Goal: Browse casually

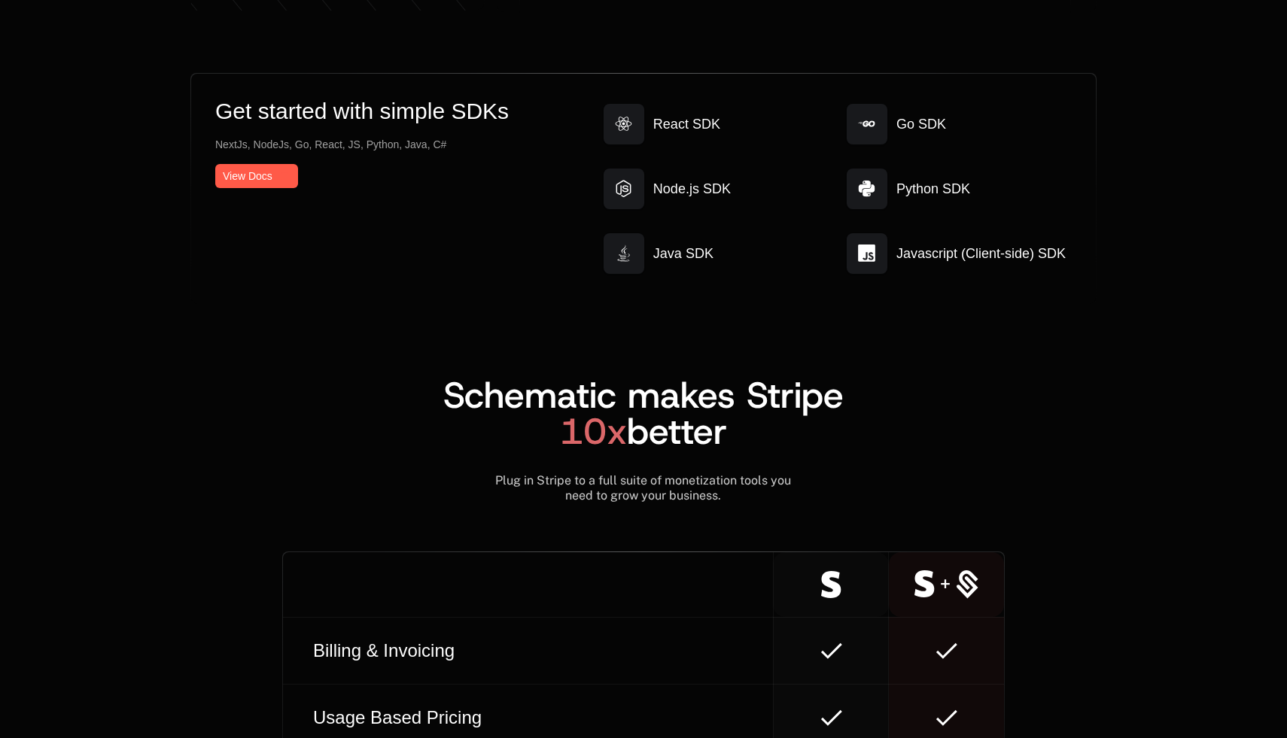
scroll to position [8006, 0]
click at [1228, 400] on div "Get started with simple SDKs NextJs, NodeJs, Go, React, JS, Python, Java, C# Vi…" at bounding box center [643, 613] width 1287 height 1081
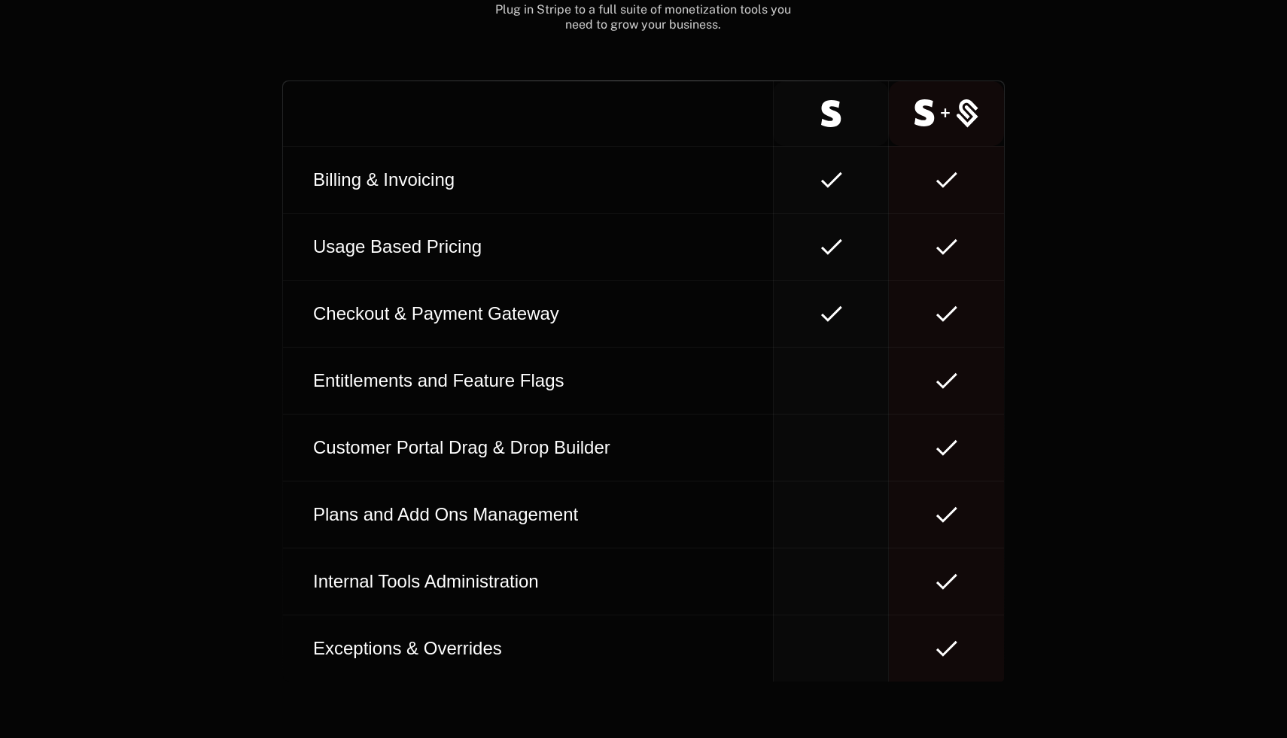
scroll to position [8486, 0]
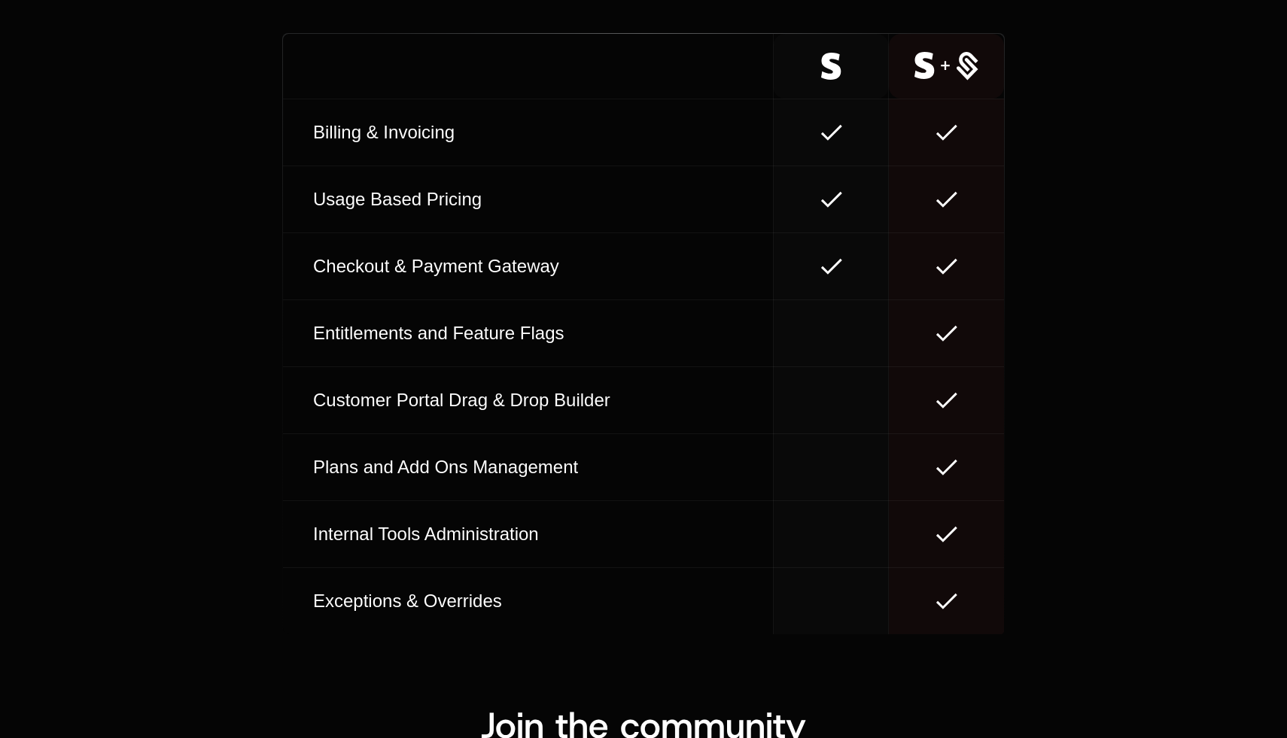
click at [1228, 400] on div "Get started with simple SDKs NextJs, NodeJs, Go, React, JS, Python, Java, C# Vi…" at bounding box center [643, 94] width 1287 height 1081
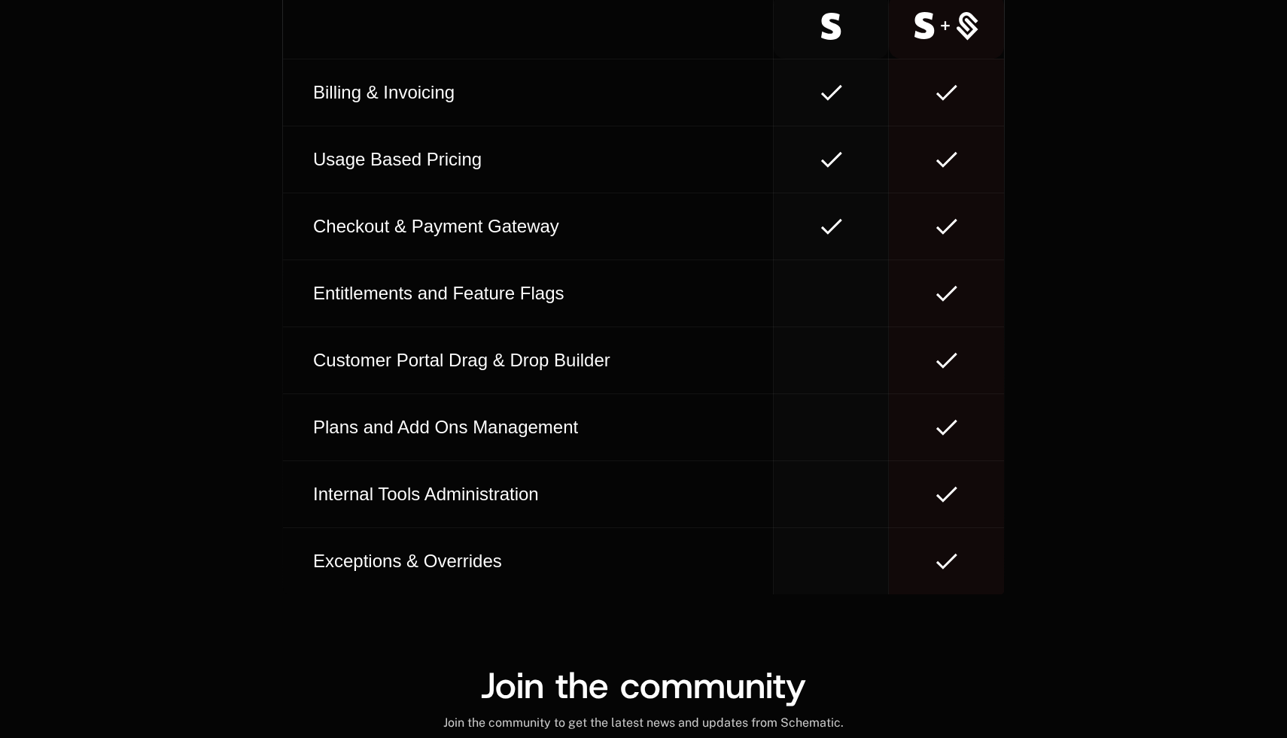
click at [1228, 400] on div "Get started with simple SDKs NextJs, NodeJs, Go, React, JS, Python, Java, C# Vi…" at bounding box center [643, 54] width 1287 height 1081
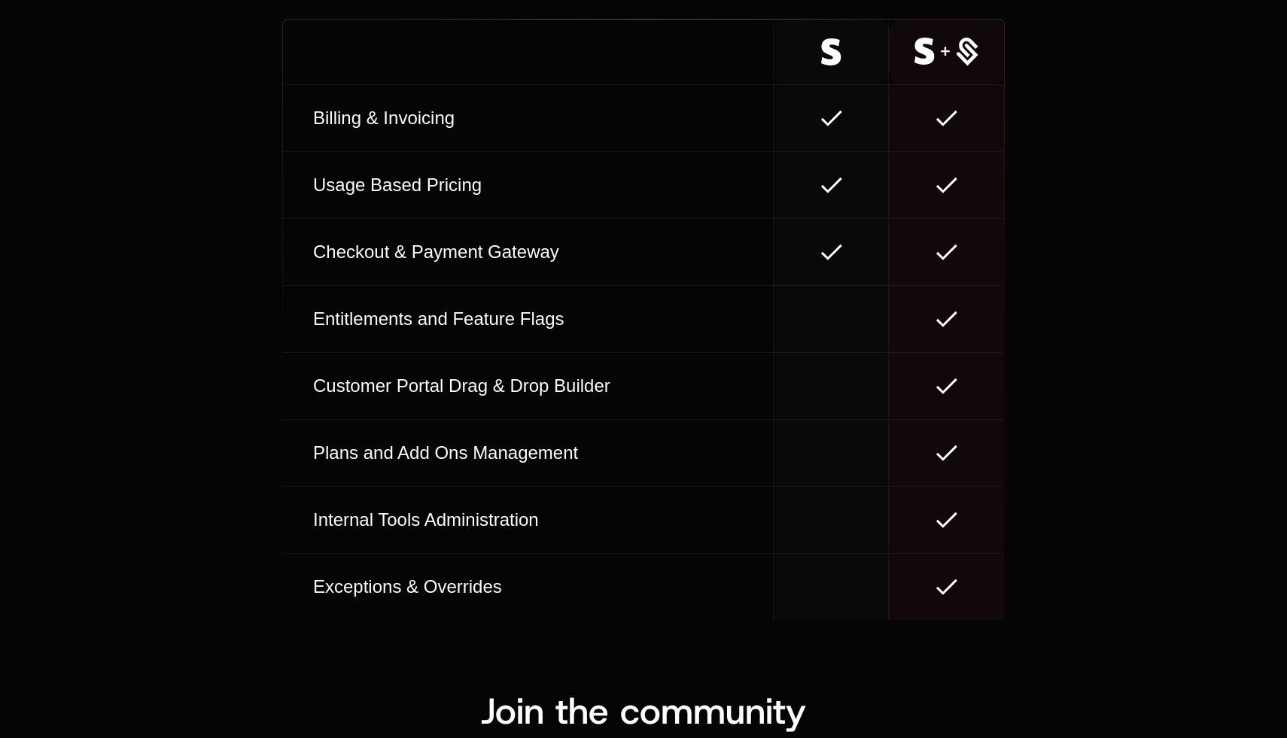
click at [1228, 400] on div "Get started with simple SDKs NextJs, NodeJs, Go, React, JS, Python, Java, C# Vi…" at bounding box center [643, 80] width 1287 height 1081
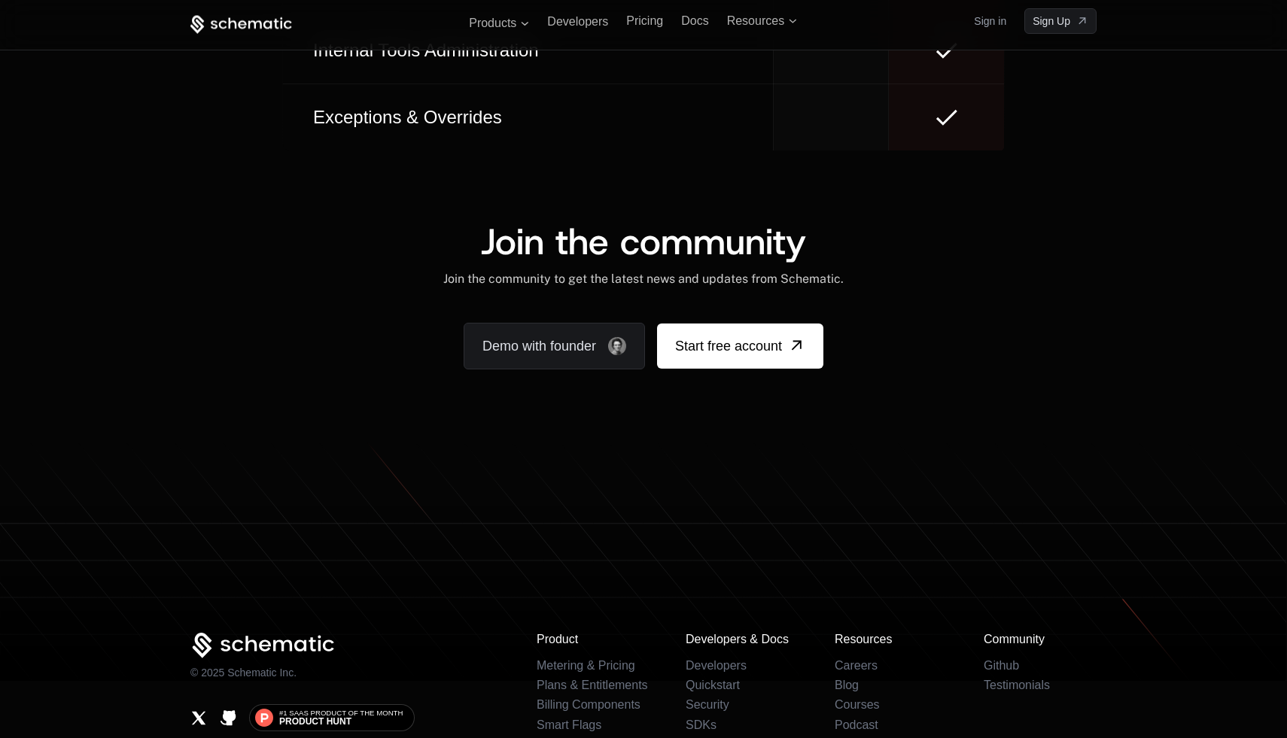
scroll to position [9016, 0]
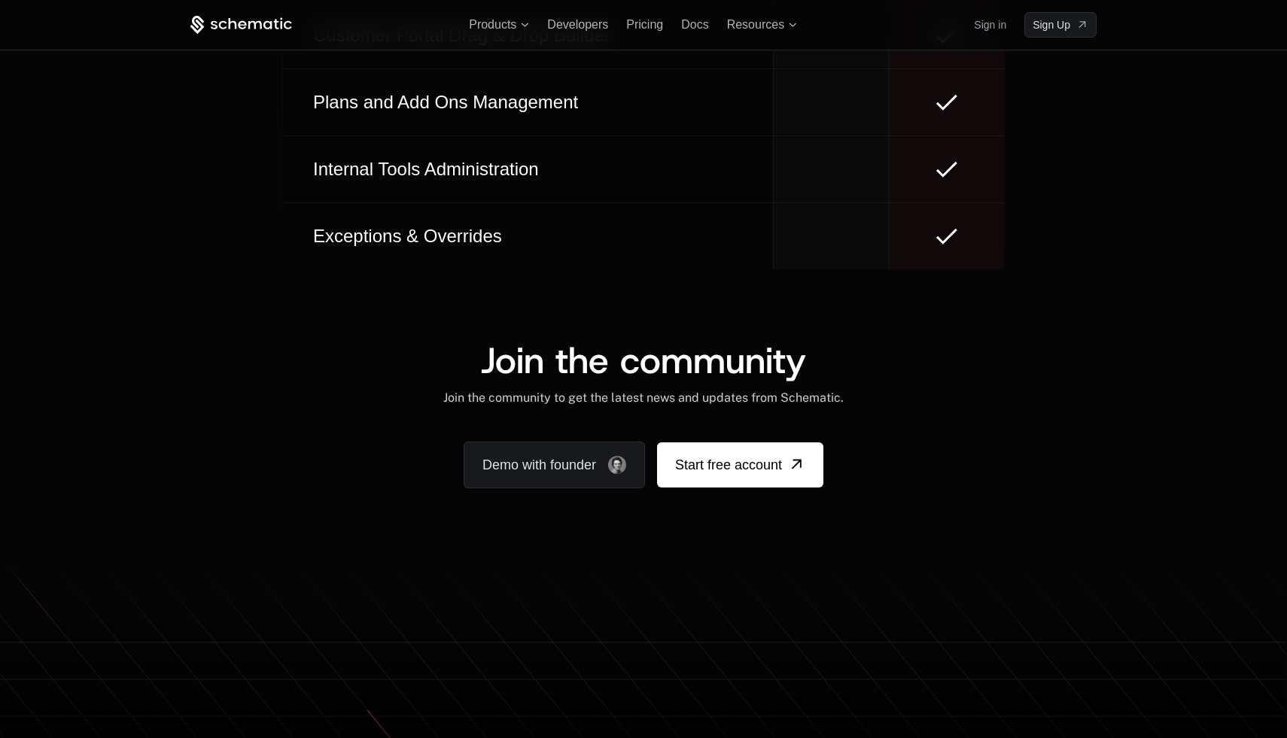
click at [1081, 342] on div "Join the community Join the community to get the latest news and updates from S…" at bounding box center [643, 373] width 906 height 63
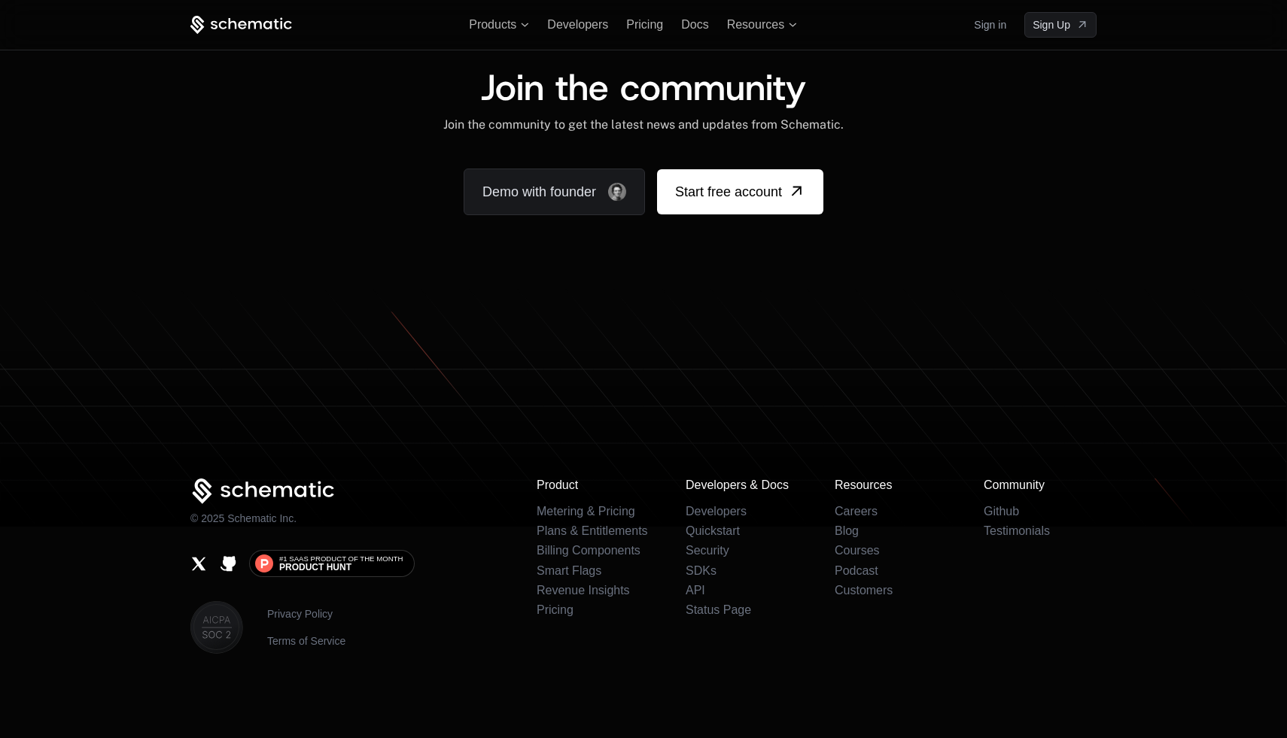
scroll to position [9199, 0]
click at [1111, 342] on icon at bounding box center [643, 407] width 1287 height 239
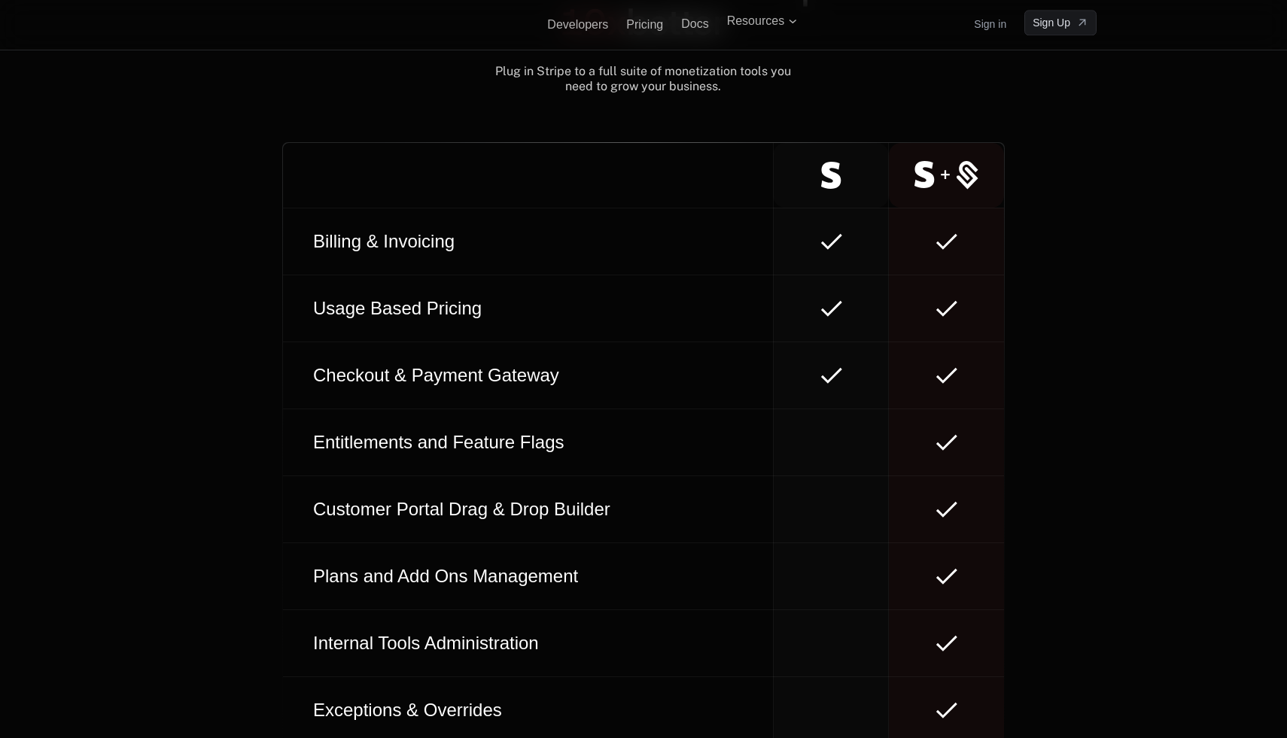
click at [1111, 342] on div "Get started with simple SDKs NextJs, NodeJs, Go, React, JS, Python, Java, C# Vi…" at bounding box center [643, 204] width 979 height 1081
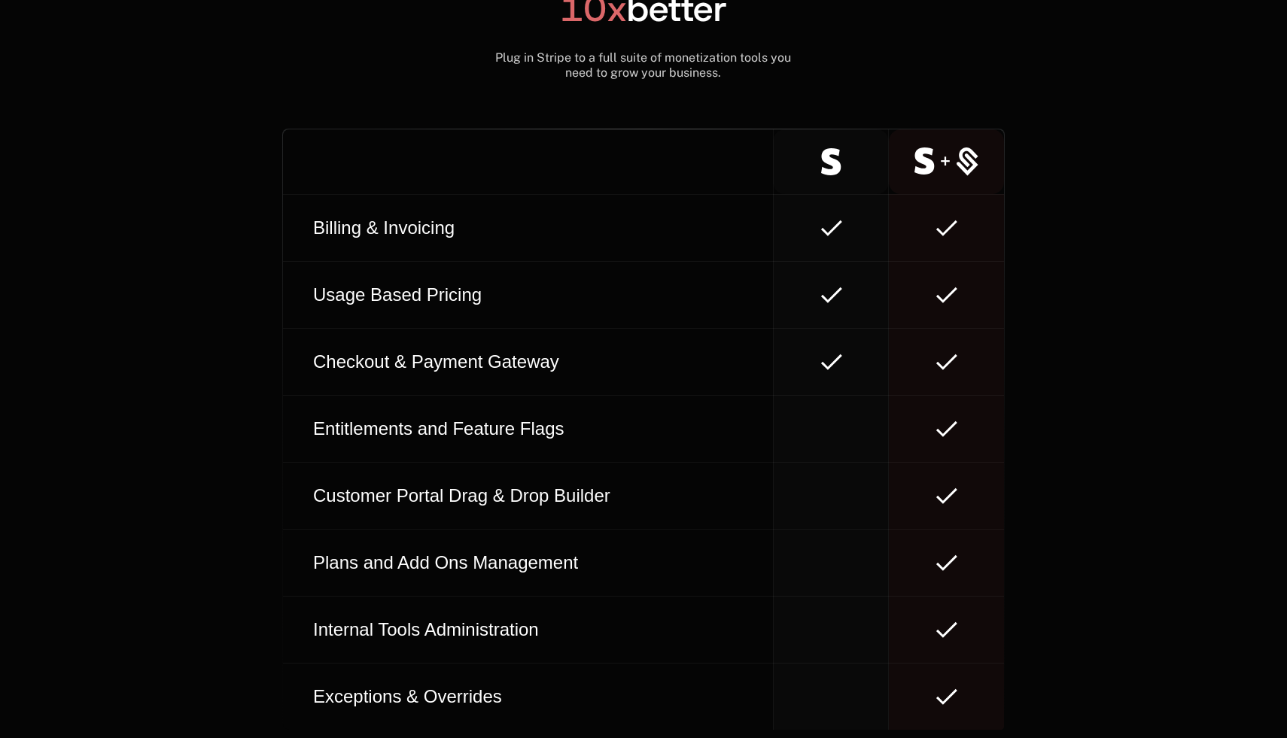
scroll to position [8468, 0]
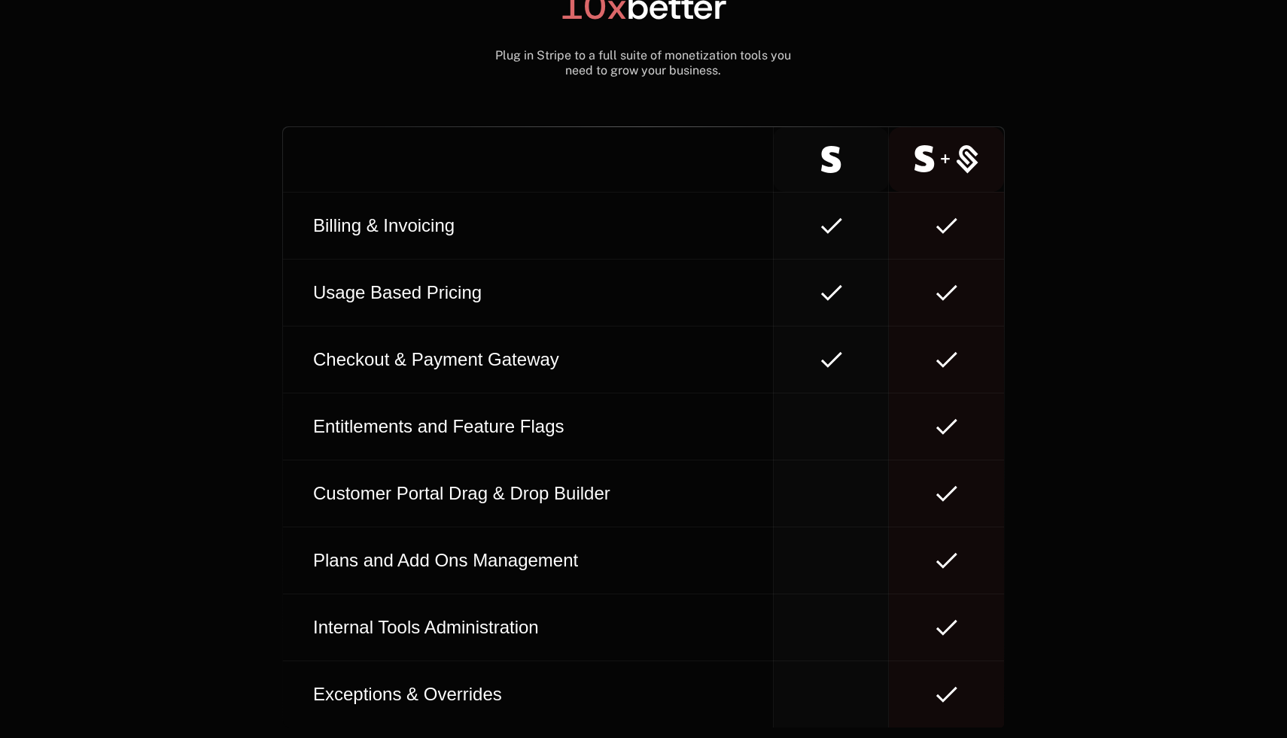
click at [1111, 342] on div "Get started with simple SDKs NextJs, NodeJs, Go, React, JS, Python, Java, C# Vi…" at bounding box center [643, 188] width 979 height 1081
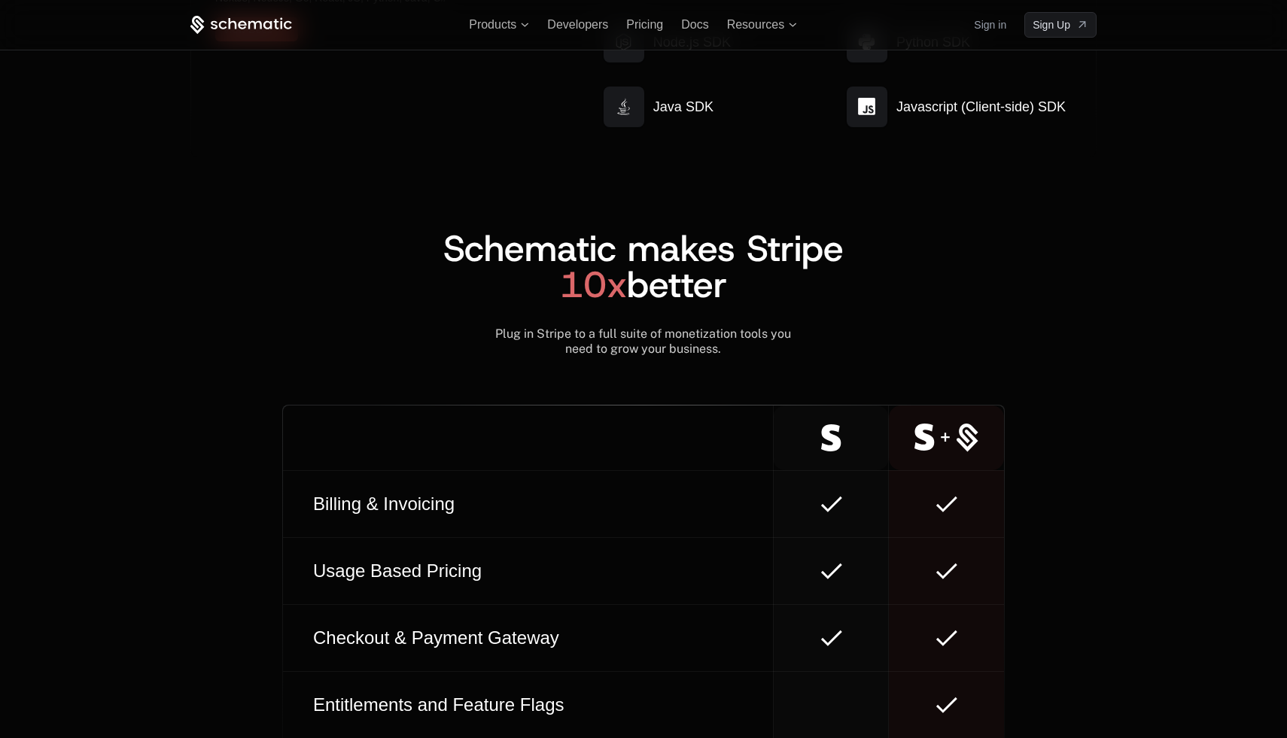
scroll to position [8240, 0]
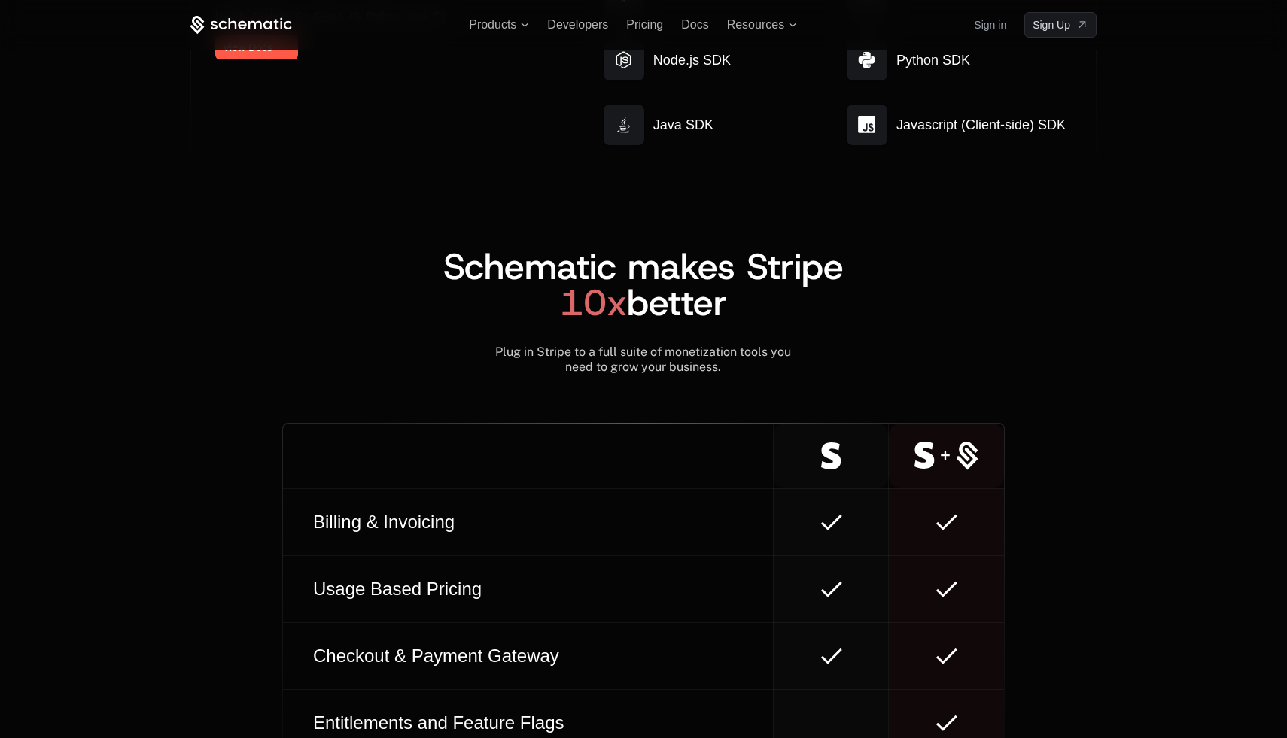
click at [1111, 342] on div "Get started with simple SDKs NextJs, NodeJs, Go, React, JS, Python, Java, C# Vi…" at bounding box center [643, 484] width 979 height 1081
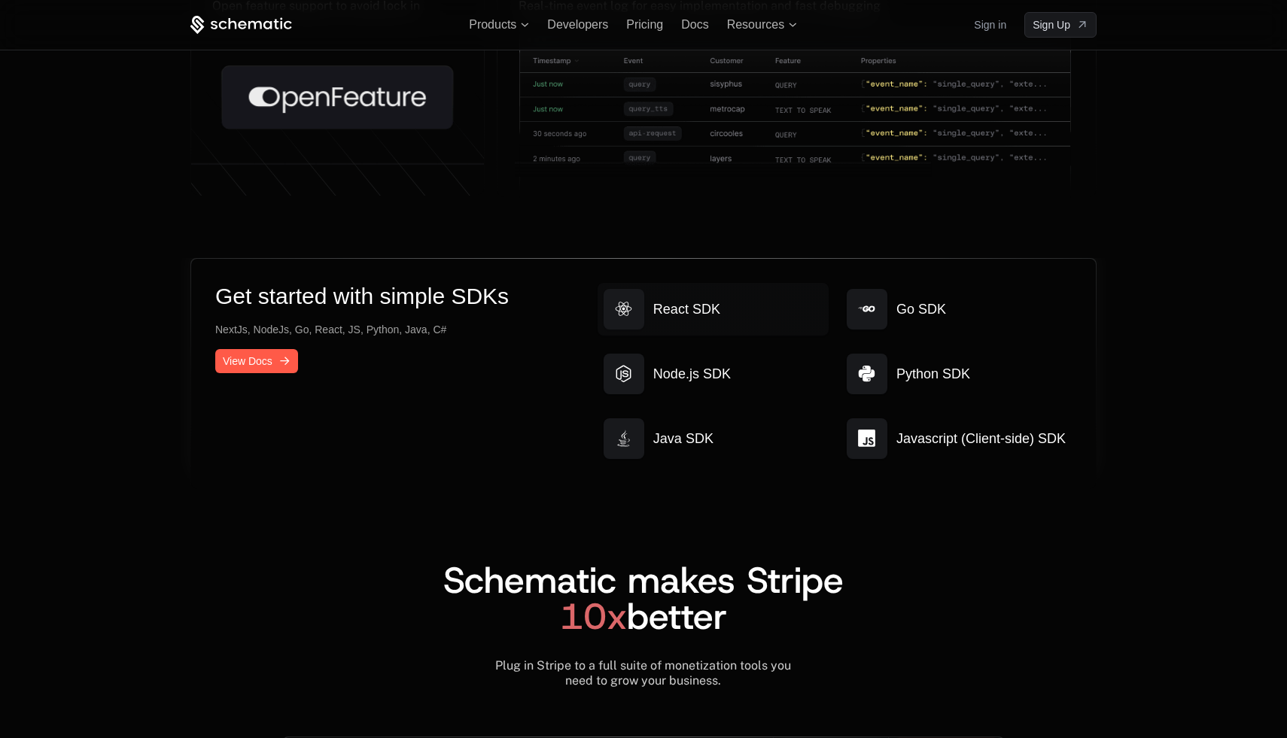
scroll to position [7709, 0]
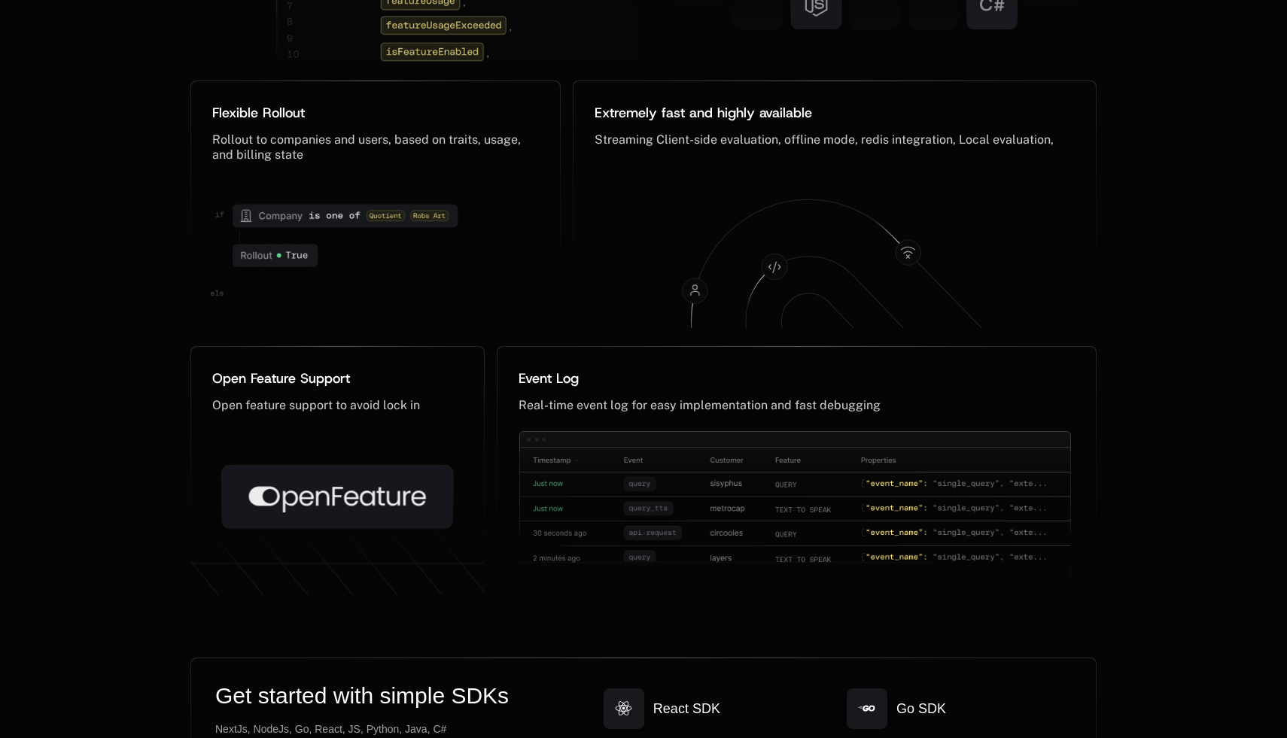
click at [1183, 278] on div "The feature flag, reinvented Not your grandpa’s feature flags Designed for enti…" at bounding box center [643, 82] width 1287 height 1152
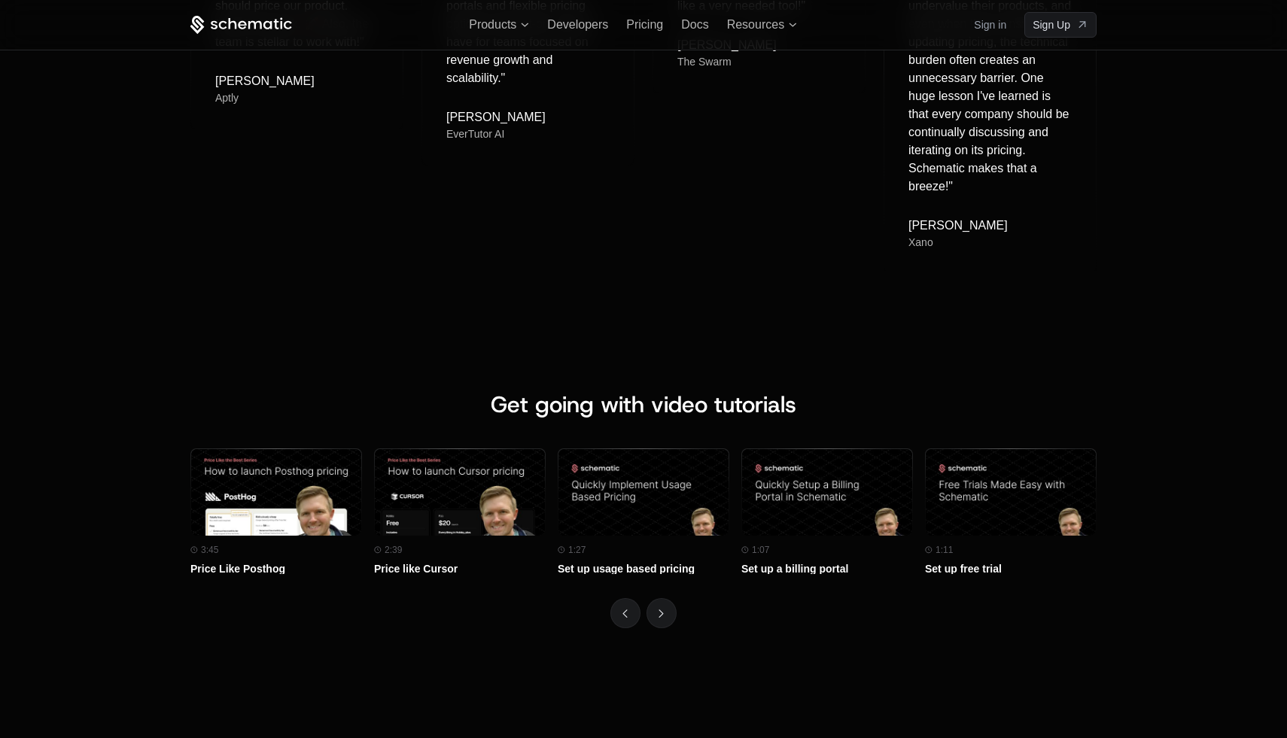
scroll to position [6362, 0]
